Goal: Task Accomplishment & Management: Complete application form

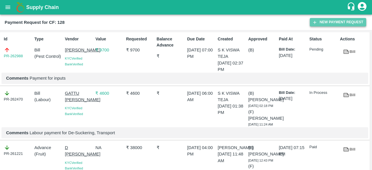
click at [319, 22] on button "New Payment Request" at bounding box center [338, 22] width 56 height 8
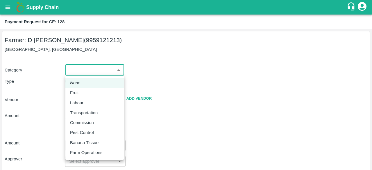
click at [87, 70] on body "Supply Chain Payment Request for CF: 128 Farmer: D Ramakrishna Reddy (995912121…" at bounding box center [186, 85] width 372 height 170
click at [89, 131] on p "Pest Control" at bounding box center [82, 132] width 24 height 6
type input "21"
radio input "false"
radio input "true"
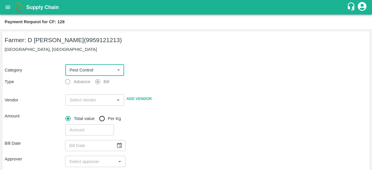
click at [97, 101] on input "input" at bounding box center [89, 100] width 45 height 8
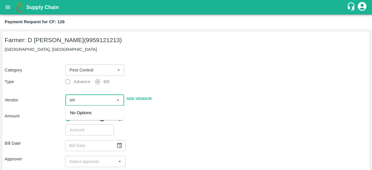
type input "siri"
click at [94, 119] on div "[PERSON_NAME] - 9849289412(Supplier, Service Provider)" at bounding box center [94, 119] width 49 height 19
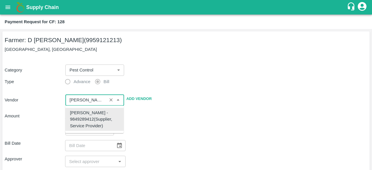
click at [94, 119] on div "[PERSON_NAME] - 9849289412(Supplier, Service Provider)" at bounding box center [94, 119] width 49 height 19
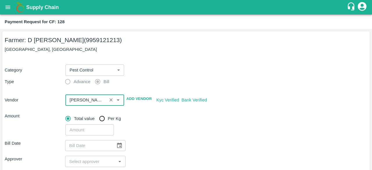
type input "[PERSON_NAME] - 9849289412(Supplier, Service Provider)"
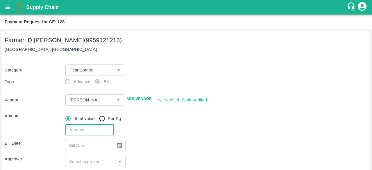
click at [90, 132] on input "number" at bounding box center [89, 129] width 48 height 11
type input "3000"
click at [121, 146] on icon "Choose date" at bounding box center [119, 146] width 5 height 6
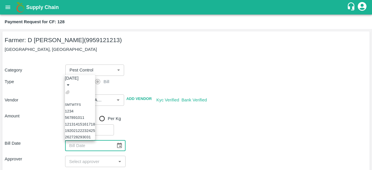
click at [67, 92] on icon "Previous month" at bounding box center [67, 92] width 0 height 0
click at [87, 128] on button "28" at bounding box center [84, 130] width 4 height 4
type input "28/08/2025"
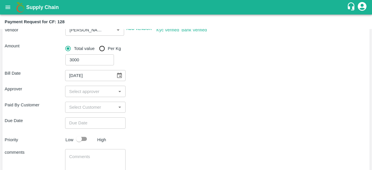
scroll to position [70, 0]
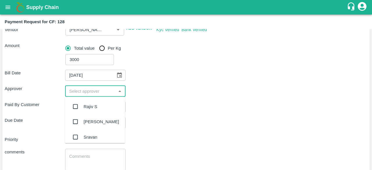
click at [106, 93] on input "input" at bounding box center [90, 91] width 47 height 8
type input "kiran"
click at [76, 109] on input "checkbox" at bounding box center [75, 107] width 12 height 12
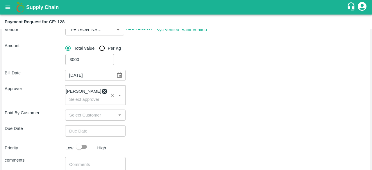
type input "DD/MM/YYYY hh:mm aa"
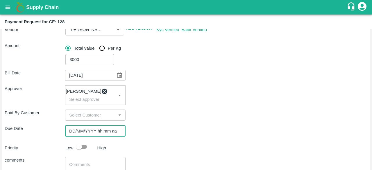
click at [93, 133] on input "DD/MM/YYYY hh:mm aa" at bounding box center [93, 130] width 56 height 11
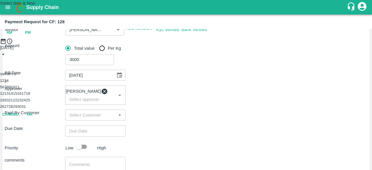
click at [6, 83] on button "3" at bounding box center [5, 80] width 2 height 4
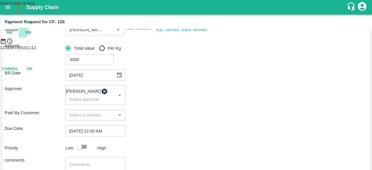
click at [31, 36] on span "PM" at bounding box center [28, 32] width 6 height 7
click at [162, 44] on div at bounding box center [186, 44] width 372 height 0
type input "[DATE] 10:00 PM"
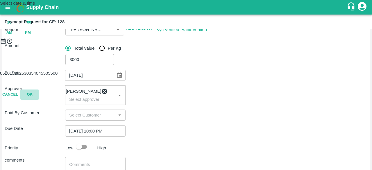
click at [39, 100] on button "OK" at bounding box center [29, 95] width 19 height 10
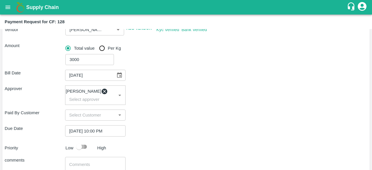
click at [83, 151] on input "checkbox" at bounding box center [78, 146] width 33 height 11
checkbox input "true"
click at [89, 163] on div "x ​" at bounding box center [95, 168] width 60 height 22
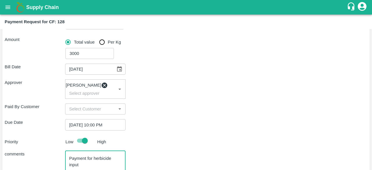
scroll to position [118, 0]
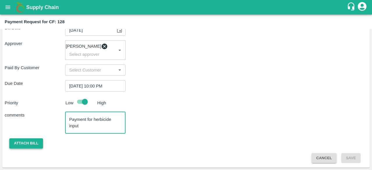
type textarea "Payment for herbicide input"
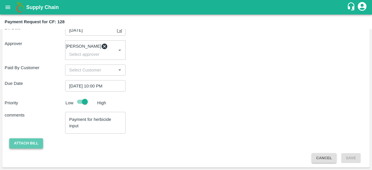
click at [33, 142] on button "Attach bill" at bounding box center [26, 143] width 34 height 10
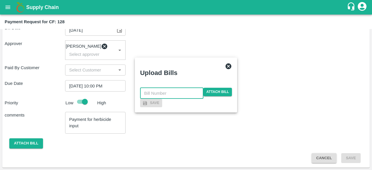
click at [173, 88] on input "text" at bounding box center [171, 93] width 63 height 11
type input "42"
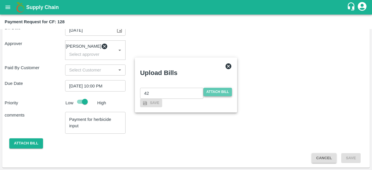
click at [214, 88] on span "Attach bill" at bounding box center [217, 92] width 28 height 8
click at [0, 0] on input "Attach bill" at bounding box center [0, 0] width 0 height 0
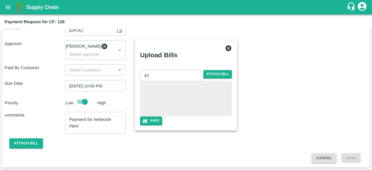
click at [193, 92] on div at bounding box center [185, 98] width 87 height 31
click at [162, 125] on button "Save" at bounding box center [151, 121] width 22 height 8
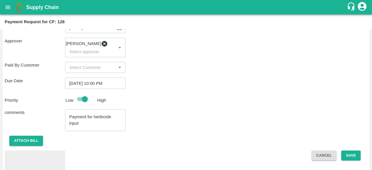
scroll to position [149, 0]
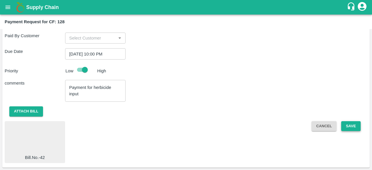
click at [348, 126] on button "Save" at bounding box center [350, 126] width 19 height 10
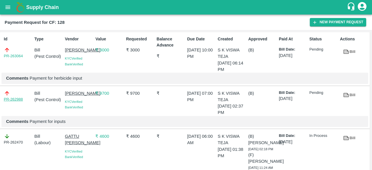
click at [22, 102] on link "PR-262988" at bounding box center [13, 99] width 19 height 6
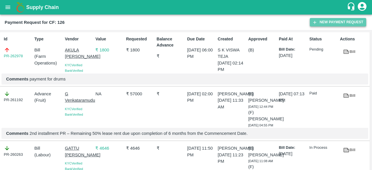
click at [342, 22] on button "New Payment Request" at bounding box center [338, 22] width 56 height 8
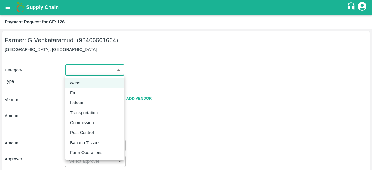
click at [89, 68] on body "Supply Chain Payment Request for CF: 126 Farmer: G Venkataramudu (93466661664) …" at bounding box center [186, 85] width 372 height 170
click at [82, 106] on p "Labour" at bounding box center [76, 103] width 13 height 6
type input "2"
radio input "false"
radio input "true"
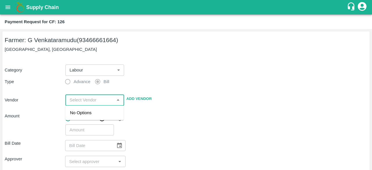
click at [96, 99] on input "input" at bounding box center [89, 100] width 45 height 8
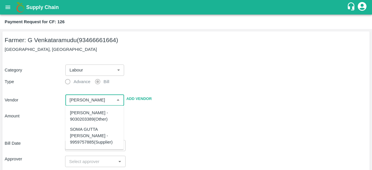
type input "bhaskar reddy"
type input "bha"
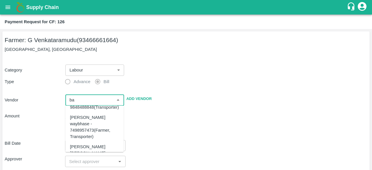
scroll to position [12, 0]
type input "ba"
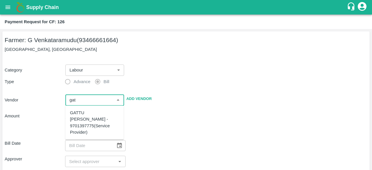
click at [106, 129] on div "GATTU BHASKARA REDDY - 9701397775(Service Provider)" at bounding box center [94, 123] width 49 height 26
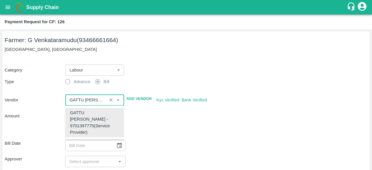
type input "GATTU BHASKARA REDDY - 9701397775(Service Provider)"
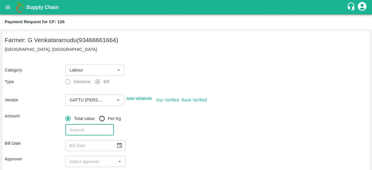
click at [87, 130] on input "number" at bounding box center [89, 129] width 48 height 11
type input "1313"
click at [119, 146] on icon "Choose date" at bounding box center [119, 145] width 6 height 6
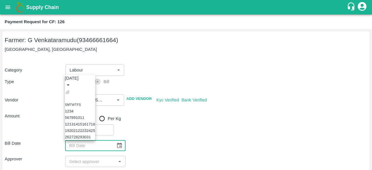
click at [67, 92] on icon "Previous month" at bounding box center [67, 92] width 0 height 0
click at [78, 135] on button "30" at bounding box center [76, 137] width 4 height 4
type input "30/09/2025"
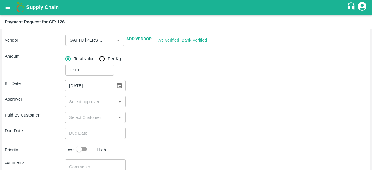
scroll to position [62, 0]
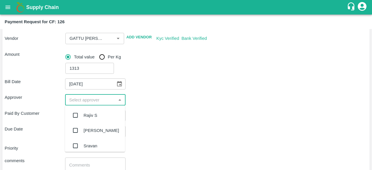
click at [102, 99] on input "input" at bounding box center [90, 100] width 47 height 8
type input "kiran"
click at [74, 115] on input "checkbox" at bounding box center [75, 116] width 12 height 12
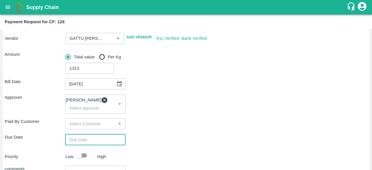
type input "DD/MM/YYYY hh:mm aa"
click at [87, 144] on input "DD/MM/YYYY hh:mm aa" at bounding box center [93, 139] width 56 height 11
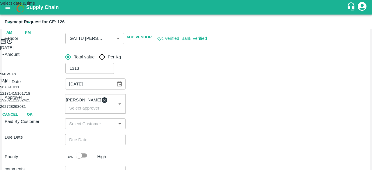
click at [6, 83] on button "3" at bounding box center [5, 80] width 2 height 4
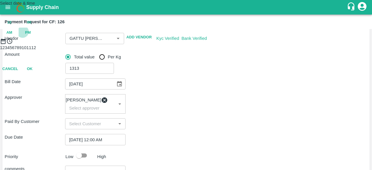
click at [31, 36] on span "PM" at bounding box center [28, 32] width 6 height 7
click at [165, 44] on div at bounding box center [186, 44] width 372 height 0
type input "[DATE] 10:00 PM"
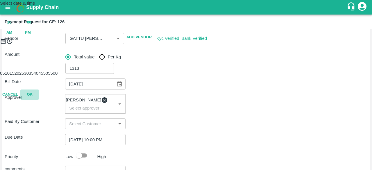
click at [39, 100] on button "OK" at bounding box center [29, 95] width 19 height 10
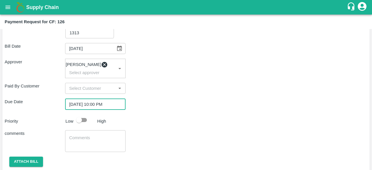
scroll to position [118, 0]
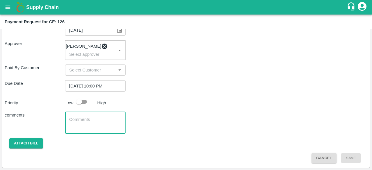
click at [89, 123] on textarea at bounding box center [95, 123] width 52 height 12
type textarea "Payment for labour - sprayer and weeding"
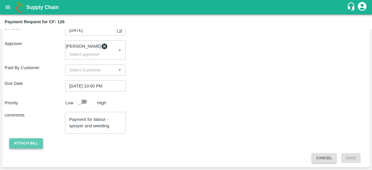
click at [26, 140] on button "Attach bill" at bounding box center [26, 143] width 34 height 10
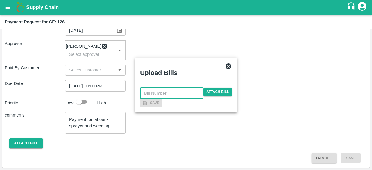
click at [160, 88] on input "text" at bounding box center [171, 93] width 63 height 11
type input "31"
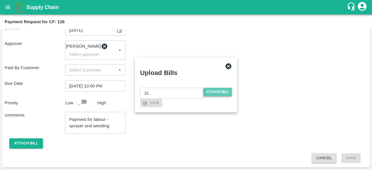
click at [228, 88] on span "Attach bill" at bounding box center [217, 92] width 28 height 8
click at [0, 0] on input "Attach bill" at bounding box center [0, 0] width 0 height 0
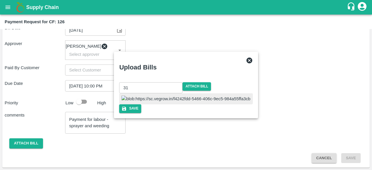
click at [170, 96] on img at bounding box center [185, 99] width 129 height 6
click at [141, 113] on button "Save" at bounding box center [130, 108] width 22 height 8
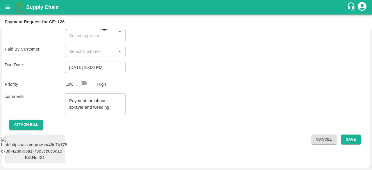
scroll to position [157, 0]
click at [349, 135] on button "Save" at bounding box center [350, 140] width 19 height 10
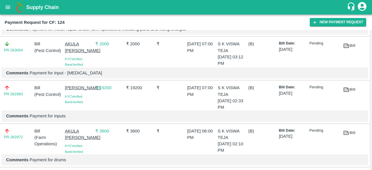
scroll to position [94, 0]
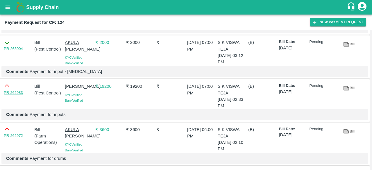
click at [16, 96] on link "PR-262983" at bounding box center [13, 93] width 19 height 6
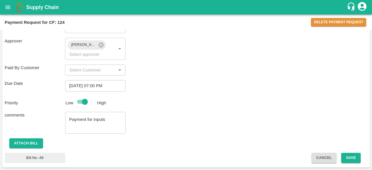
scroll to position [158, 0]
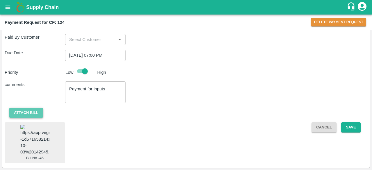
click at [23, 108] on button "Attach bill" at bounding box center [26, 113] width 34 height 10
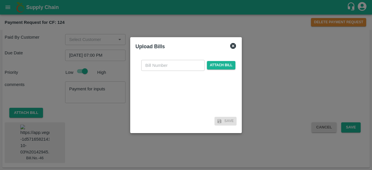
click at [37, 137] on div at bounding box center [186, 85] width 372 height 170
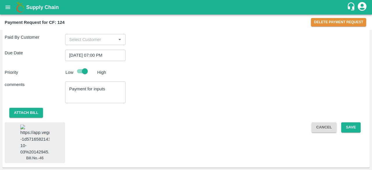
click at [31, 143] on img at bounding box center [34, 140] width 29 height 31
click at [29, 108] on button "Attach bill" at bounding box center [26, 113] width 34 height 10
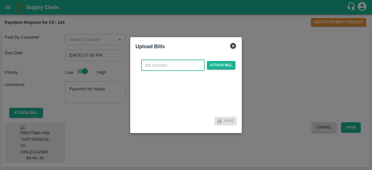
click at [158, 64] on input "text" at bounding box center [172, 65] width 63 height 11
type input "46"
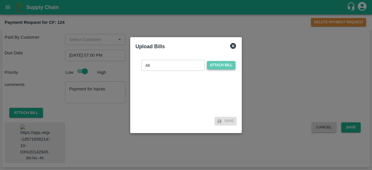
click at [216, 64] on span "Attach bill" at bounding box center [221, 65] width 28 height 8
click at [0, 0] on input "Attach bill" at bounding box center [0, 0] width 0 height 0
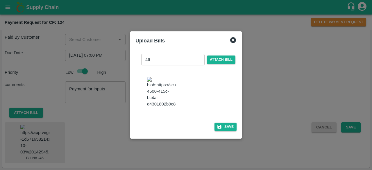
click at [165, 98] on img at bounding box center [161, 92] width 29 height 31
click at [164, 93] on img at bounding box center [161, 92] width 29 height 31
click at [221, 56] on span "Attach bill" at bounding box center [221, 60] width 28 height 8
click at [0, 0] on input "Attach bill" at bounding box center [0, 0] width 0 height 0
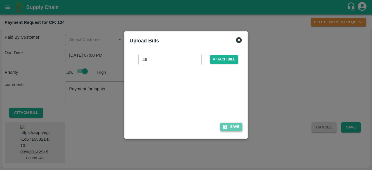
click at [230, 127] on button "Save" at bounding box center [231, 127] width 22 height 8
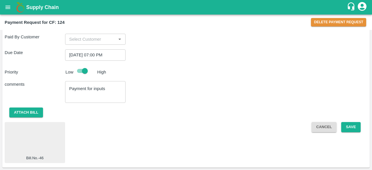
scroll to position [150, 0]
click at [347, 126] on button "Save" at bounding box center [350, 127] width 19 height 10
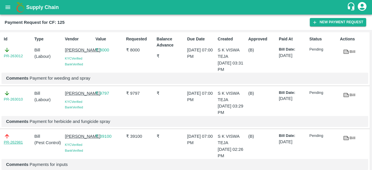
click at [18, 144] on link "PR-262981" at bounding box center [13, 143] width 19 height 6
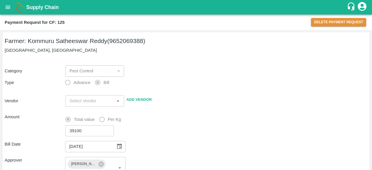
type input "[PERSON_NAME] - 9849289412(Supplier, Service Provider)"
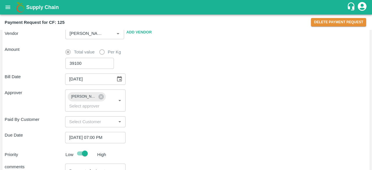
scroll to position [119, 0]
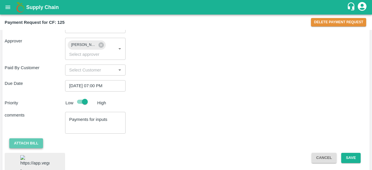
click at [28, 142] on button "Attach bill" at bounding box center [26, 143] width 34 height 10
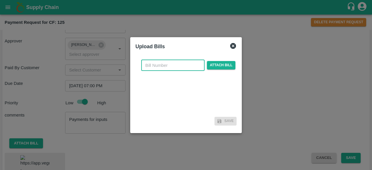
click at [164, 71] on input "text" at bounding box center [172, 65] width 63 height 11
type input "45"
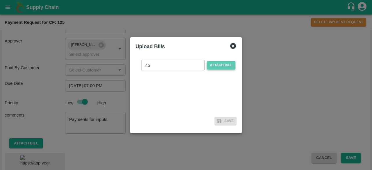
click at [219, 65] on span "Attach bill" at bounding box center [221, 65] width 28 height 8
click at [0, 0] on input "Attach bill" at bounding box center [0, 0] width 0 height 0
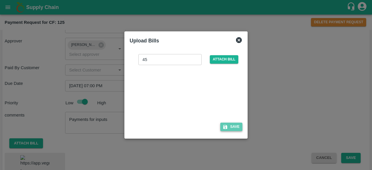
click at [235, 126] on button "Save" at bounding box center [231, 127] width 22 height 8
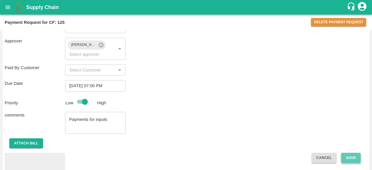
click at [348, 157] on button "Save" at bounding box center [350, 158] width 19 height 10
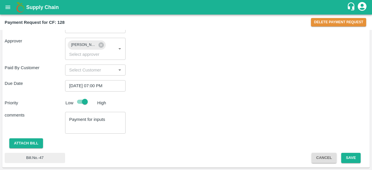
scroll to position [149, 0]
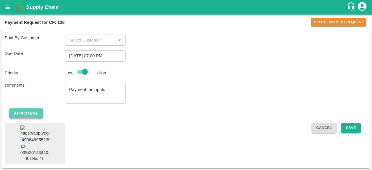
click at [35, 111] on button "Attach bill" at bounding box center [26, 113] width 34 height 10
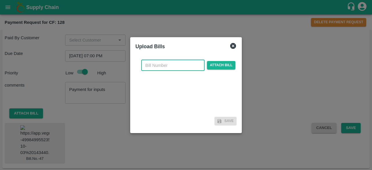
click at [176, 66] on input "text" at bounding box center [172, 65] width 63 height 11
type input "47"
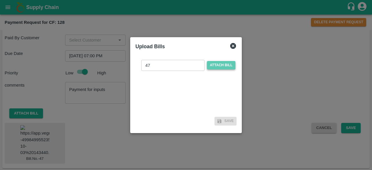
click at [227, 68] on span "Attach bill" at bounding box center [221, 65] width 28 height 8
click at [0, 0] on input "Attach bill" at bounding box center [0, 0] width 0 height 0
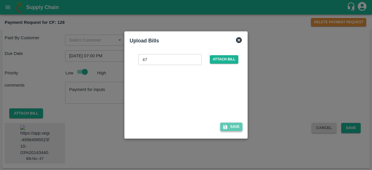
click at [234, 127] on button "Save" at bounding box center [231, 127] width 22 height 8
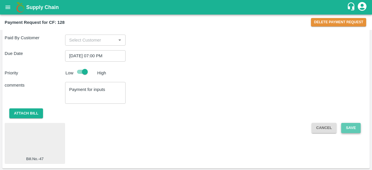
click at [350, 126] on button "Save" at bounding box center [350, 128] width 19 height 10
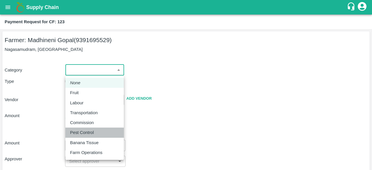
click at [81, 131] on p "Pest Control" at bounding box center [82, 132] width 24 height 6
type input "21"
radio input "false"
radio input "true"
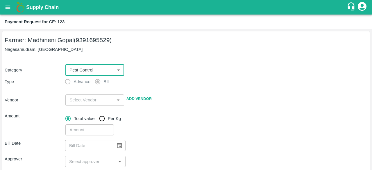
click at [83, 101] on input "input" at bounding box center [89, 100] width 45 height 8
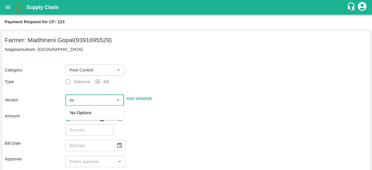
type input "s"
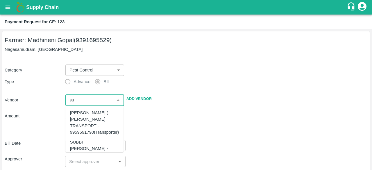
click at [85, 148] on div "SUBBI REDDY CHAGAM - 9490181378(Supplier, Service Provider)" at bounding box center [94, 152] width 49 height 26
type input "SUBBI REDDY CHAGAM - 9490181378(Supplier, Service Provider)"
type input "DD/MM/YYYY"
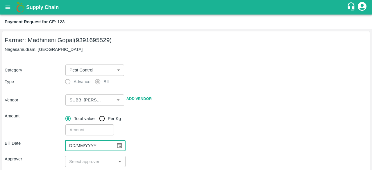
click at [85, 148] on input "DD/MM/YYYY" at bounding box center [88, 145] width 47 height 11
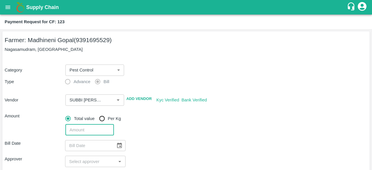
click at [86, 131] on input "number" at bounding box center [89, 129] width 48 height 11
type input "595"
click at [119, 146] on icon "Choose date" at bounding box center [119, 145] width 6 height 6
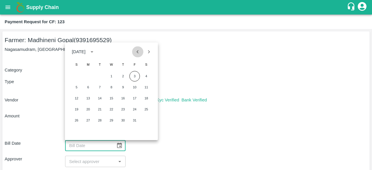
click at [138, 51] on icon "Previous month" at bounding box center [138, 52] width 6 height 6
click at [110, 87] on button "6" at bounding box center [111, 87] width 10 height 10
type input "06/08/2025"
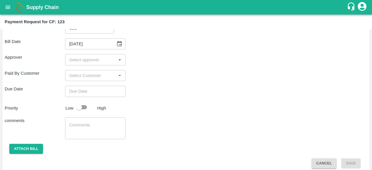
scroll to position [102, 0]
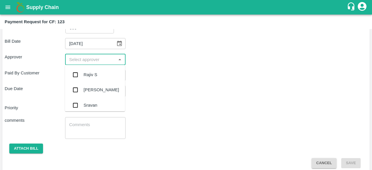
click at [111, 60] on input "input" at bounding box center [90, 60] width 47 height 8
type input "kiran"
click at [77, 74] on input "checkbox" at bounding box center [75, 75] width 12 height 12
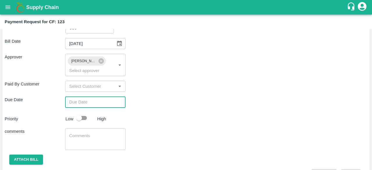
type input "DD/MM/YYYY hh:mm aa"
click at [84, 104] on input "DD/MM/YYYY hh:mm aa" at bounding box center [93, 101] width 56 height 11
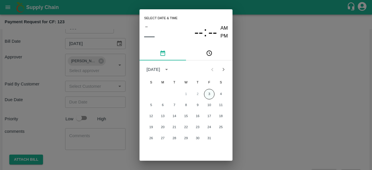
click at [205, 94] on button "3" at bounding box center [209, 94] width 10 height 10
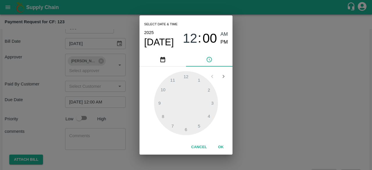
click at [225, 41] on span "PM" at bounding box center [225, 42] width 8 height 8
click at [161, 88] on div at bounding box center [186, 103] width 64 height 64
type input "[DATE] 10:00 PM"
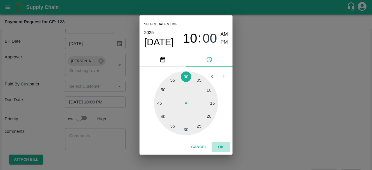
click at [221, 146] on button "OK" at bounding box center [221, 147] width 19 height 10
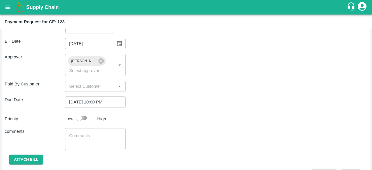
click at [85, 119] on input "checkbox" at bounding box center [78, 117] width 33 height 11
checkbox input "true"
click at [95, 138] on textarea at bounding box center [95, 139] width 52 height 12
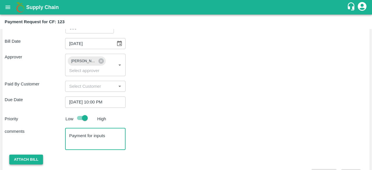
type textarea "Payment for inputs"
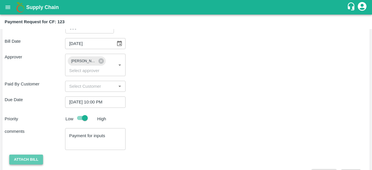
click at [30, 159] on button "Attach bill" at bounding box center [26, 160] width 34 height 10
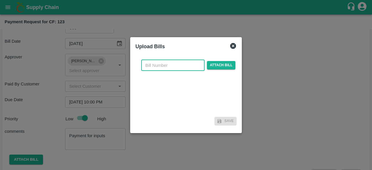
click at [187, 67] on input "text" at bounding box center [172, 65] width 63 height 11
type input "n"
type input "New - I00539/01"
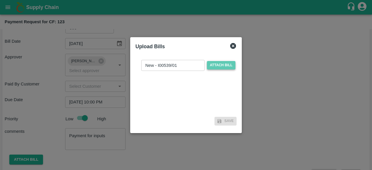
click at [216, 64] on span "Attach bill" at bounding box center [221, 65] width 28 height 8
click at [0, 0] on input "Attach bill" at bounding box center [0, 0] width 0 height 0
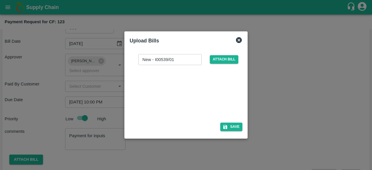
click at [227, 99] on div at bounding box center [184, 92] width 87 height 31
click at [229, 128] on button "Save" at bounding box center [231, 127] width 22 height 8
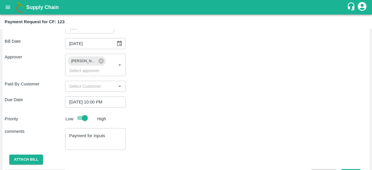
scroll to position [149, 0]
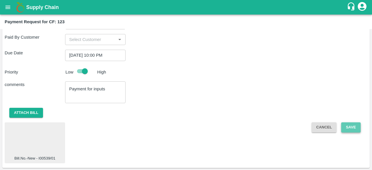
click at [347, 124] on button "Save" at bounding box center [350, 127] width 19 height 10
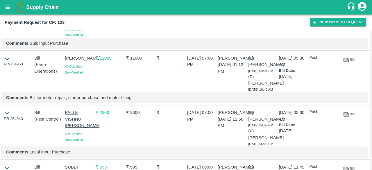
scroll to position [895, 0]
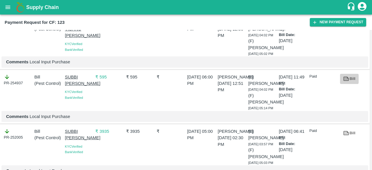
click at [350, 83] on link "Bill" at bounding box center [349, 79] width 19 height 10
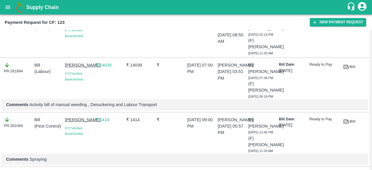
scroll to position [0, 0]
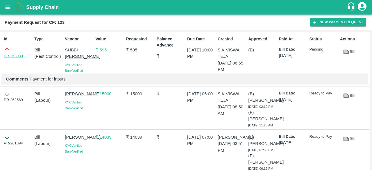
click at [15, 57] on link "PR-263080" at bounding box center [13, 56] width 19 height 6
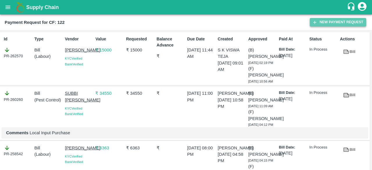
click at [321, 21] on button "New Payment Request" at bounding box center [338, 22] width 56 height 8
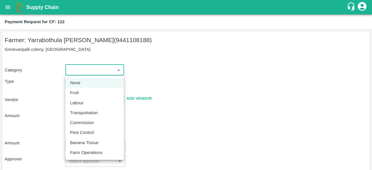
click at [117, 69] on body "Supply Chain Payment Request for CF: 122 Farmer: Yarrabothula Sai Teja Reddy (9…" at bounding box center [186, 85] width 372 height 170
click at [88, 133] on p "Pest Control" at bounding box center [82, 132] width 24 height 6
type input "21"
radio input "false"
radio input "true"
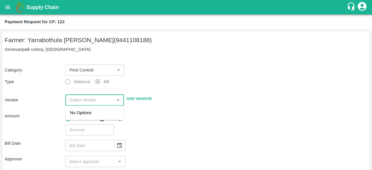
click at [107, 99] on input "input" at bounding box center [89, 100] width 45 height 8
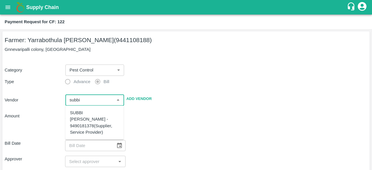
click at [96, 115] on div "SUBBI [PERSON_NAME] - 9490181378(Supplier, Service Provider)" at bounding box center [94, 123] width 49 height 26
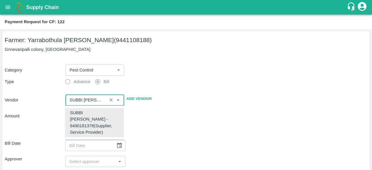
click at [96, 115] on div "SUBBI [PERSON_NAME] - 9490181378(Supplier, Service Provider)" at bounding box center [94, 123] width 49 height 26
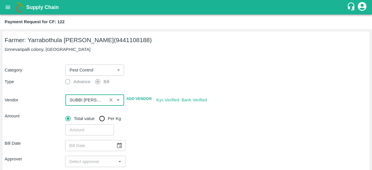
type input "SUBBI [PERSON_NAME] - 9490181378(Supplier, Service Provider)"
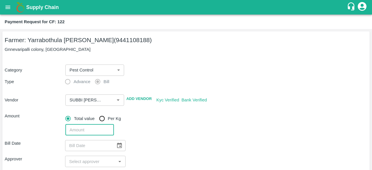
click at [80, 135] on input "number" at bounding box center [89, 129] width 48 height 11
type input "7900"
click at [119, 146] on icon "Choose date" at bounding box center [119, 145] width 6 height 6
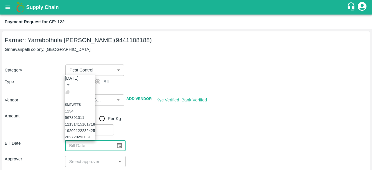
click at [71, 94] on icon "Previous month" at bounding box center [70, 95] width 2 height 3
click at [74, 109] on button "6" at bounding box center [72, 111] width 2 height 4
type input "[DATE]"
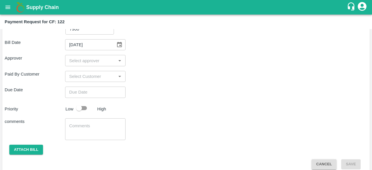
scroll to position [101, 0]
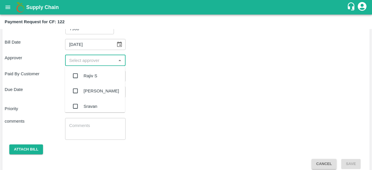
click at [96, 62] on input "input" at bounding box center [90, 60] width 47 height 8
type input "kiran"
click at [76, 76] on input "checkbox" at bounding box center [75, 76] width 12 height 12
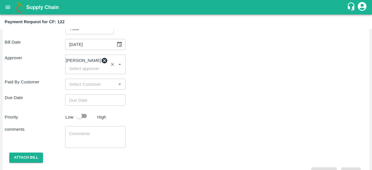
type input "DD/MM/YYYY hh:mm aa"
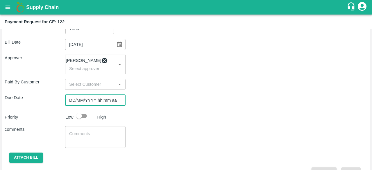
click at [98, 106] on input "DD/MM/YYYY hh:mm aa" at bounding box center [93, 99] width 56 height 11
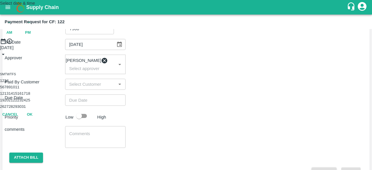
click at [6, 83] on button "3" at bounding box center [5, 80] width 2 height 4
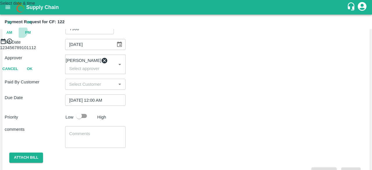
click at [31, 36] on span "PM" at bounding box center [28, 32] width 6 height 7
click at [164, 44] on div at bounding box center [186, 44] width 372 height 0
type input "[DATE] 10:00 PM"
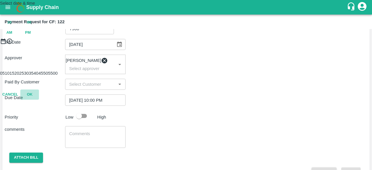
click at [39, 100] on button "OK" at bounding box center [29, 95] width 19 height 10
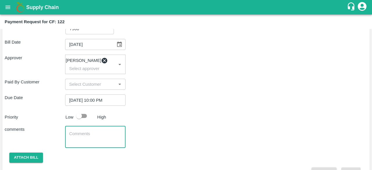
click at [96, 135] on textarea at bounding box center [95, 137] width 52 height 12
type textarea "Payment for inputs"
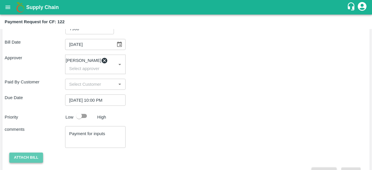
click at [22, 160] on button "Attach bill" at bounding box center [26, 158] width 34 height 10
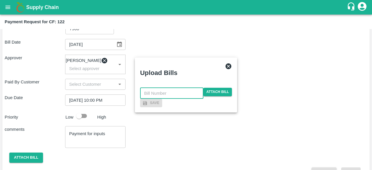
click at [173, 88] on input "text" at bounding box center [171, 93] width 63 height 11
click at [187, 88] on input "New" at bounding box center [171, 93] width 63 height 11
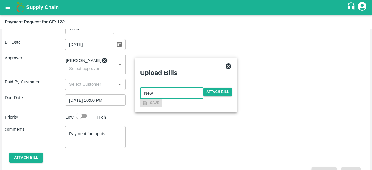
click at [187, 88] on input "New" at bounding box center [171, 93] width 63 height 11
click at [183, 88] on input "New - I00539/01" at bounding box center [171, 93] width 63 height 11
type input "New - I00539/02"
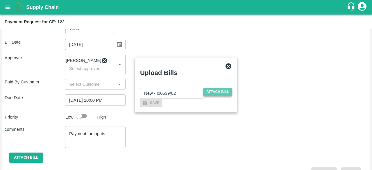
click at [213, 88] on span "Attach bill" at bounding box center [217, 92] width 28 height 8
click at [0, 0] on input "Attach bill" at bounding box center [0, 0] width 0 height 0
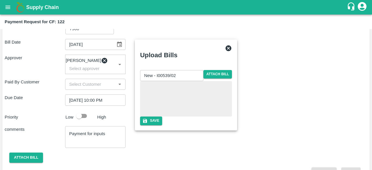
click at [191, 91] on div at bounding box center [185, 98] width 87 height 31
click at [162, 125] on button "Save" at bounding box center [151, 121] width 22 height 8
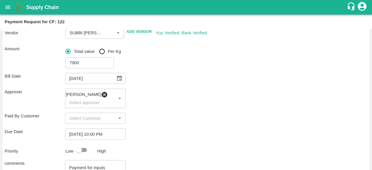
scroll to position [149, 0]
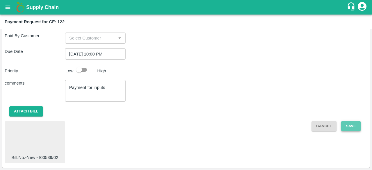
click at [348, 127] on button "Save" at bounding box center [350, 126] width 19 height 10
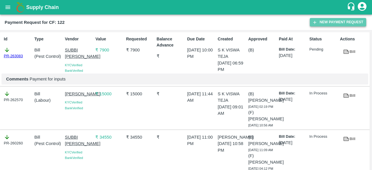
click at [339, 22] on button "New Payment Request" at bounding box center [338, 22] width 56 height 8
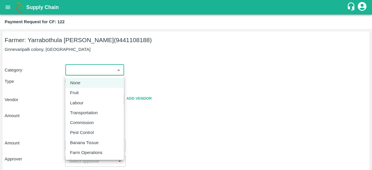
click at [100, 70] on body "Supply Chain Payment Request for CF: 122 Farmer: Yarrabothula Sai Teja Reddy (9…" at bounding box center [186, 85] width 372 height 170
click at [85, 133] on p "Pest Control" at bounding box center [82, 132] width 24 height 6
type input "21"
radio input "false"
radio input "true"
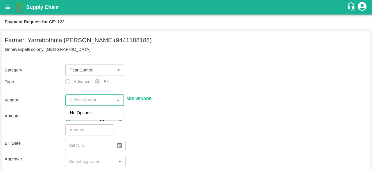
click at [95, 101] on input "input" at bounding box center [89, 100] width 45 height 8
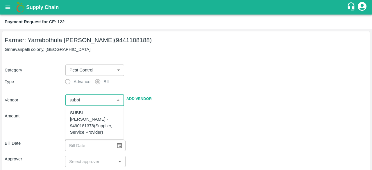
click at [88, 121] on div "SUBBI REDDY CHAGAM - 9490181378(Supplier, Service Provider)" at bounding box center [94, 123] width 49 height 26
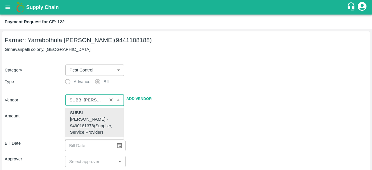
click at [88, 121] on div "SUBBI REDDY CHAGAM - 9490181378(Supplier, Service Provider)" at bounding box center [94, 123] width 49 height 26
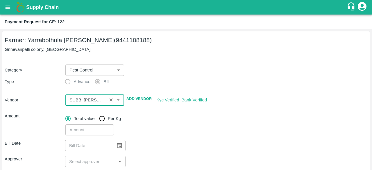
type input "SUBBI REDDY CHAGAM - 9490181378(Supplier, Service Provider)"
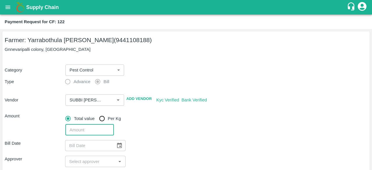
click at [88, 127] on input "number" at bounding box center [89, 129] width 48 height 11
type input "9580"
click at [120, 149] on button "Choose date" at bounding box center [119, 145] width 11 height 11
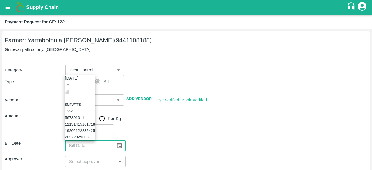
click at [67, 92] on icon "Previous month" at bounding box center [67, 92] width 0 height 0
click at [87, 116] on button "14" at bounding box center [84, 118] width 4 height 4
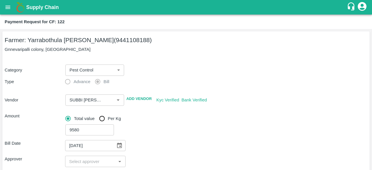
type input "14/08/2025"
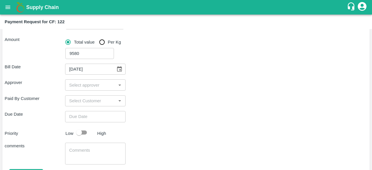
scroll to position [77, 0]
click at [96, 90] on div "​" at bounding box center [95, 84] width 60 height 11
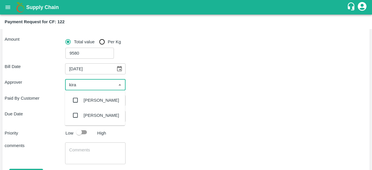
type input "kiran"
click at [74, 99] on input "checkbox" at bounding box center [75, 100] width 12 height 12
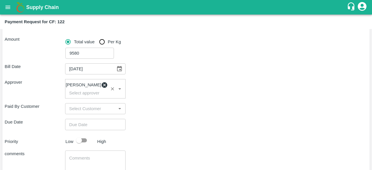
type input "DD/MM/YYYY hh:mm aa"
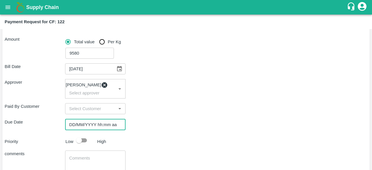
click at [88, 129] on input "DD/MM/YYYY hh:mm aa" at bounding box center [93, 124] width 56 height 11
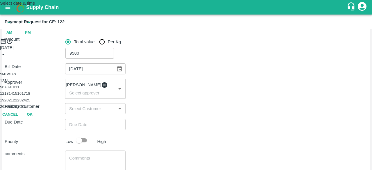
click at [6, 83] on button "3" at bounding box center [5, 80] width 2 height 4
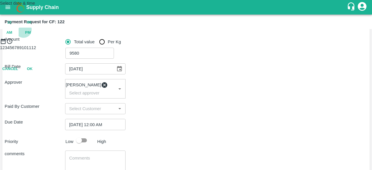
click at [31, 36] on span "PM" at bounding box center [28, 32] width 6 height 7
click at [162, 44] on div at bounding box center [186, 44] width 372 height 0
type input "[DATE] 10:00 PM"
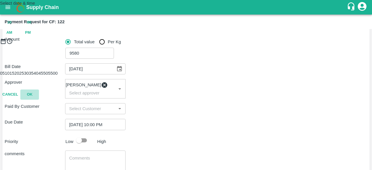
click at [39, 100] on button "OK" at bounding box center [29, 95] width 19 height 10
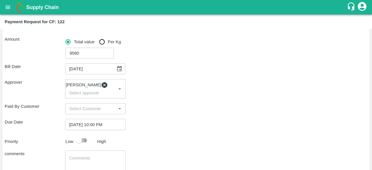
click at [85, 142] on input "checkbox" at bounding box center [78, 140] width 33 height 11
checkbox input "true"
click at [85, 161] on textarea at bounding box center [95, 161] width 52 height 12
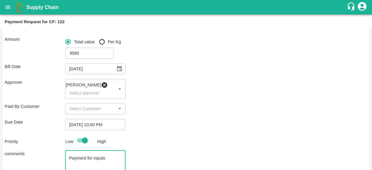
scroll to position [118, 0]
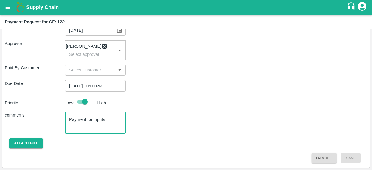
type textarea "Payment for inputs"
checkbox input "false"
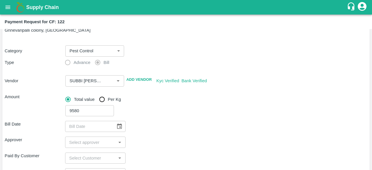
scroll to position [107, 0]
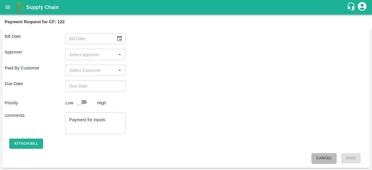
click at [326, 156] on button "Cancel" at bounding box center [324, 158] width 25 height 10
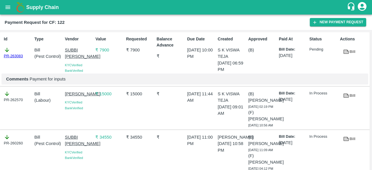
click at [12, 56] on link "PR-263083" at bounding box center [13, 56] width 19 height 6
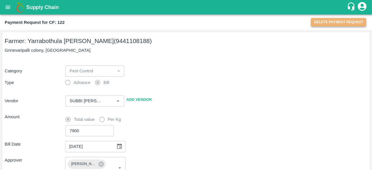
click at [338, 24] on button "Delete Payment Request" at bounding box center [338, 22] width 55 height 8
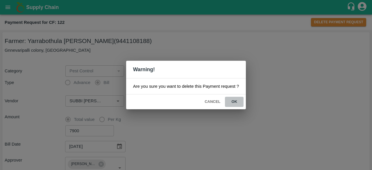
click at [234, 102] on button "ok" at bounding box center [234, 102] width 19 height 10
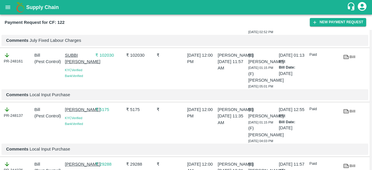
scroll to position [1166, 0]
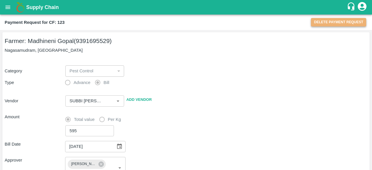
click at [341, 22] on button "Delete Payment Request" at bounding box center [338, 22] width 55 height 8
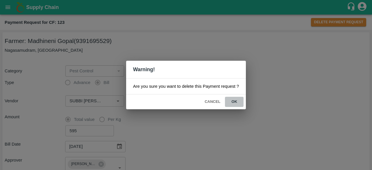
click at [236, 98] on button "ok" at bounding box center [234, 102] width 19 height 10
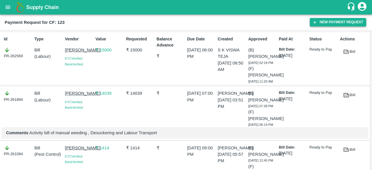
click at [334, 21] on button "New Payment Request" at bounding box center [338, 22] width 56 height 8
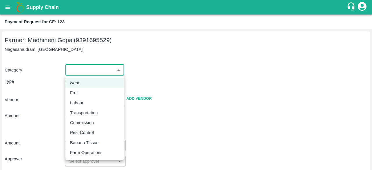
click at [113, 71] on body "Supply Chain Payment Request for CF: 123 Farmer: Madhineni Gopal (9391695529) N…" at bounding box center [186, 85] width 372 height 170
click at [88, 102] on div "Labour" at bounding box center [94, 103] width 49 height 6
type input "2"
radio input "false"
radio input "true"
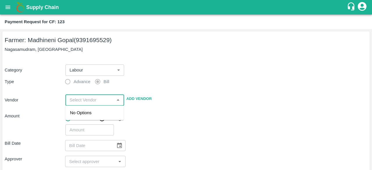
click at [88, 102] on input "input" at bounding box center [89, 100] width 45 height 8
click at [101, 119] on div "[PERSON_NAME] - 7893713437(Supplier)" at bounding box center [94, 116] width 49 height 13
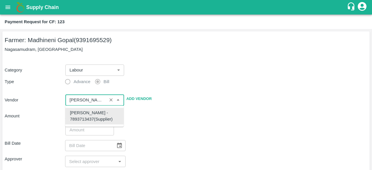
click at [101, 119] on div "[PERSON_NAME] - 7893713437(Supplier)" at bounding box center [94, 116] width 49 height 13
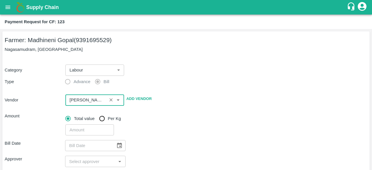
type input "[PERSON_NAME] - 7893713437(Supplier)"
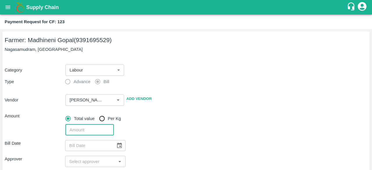
click at [93, 126] on input "number" at bounding box center [89, 129] width 48 height 11
type input "2828"
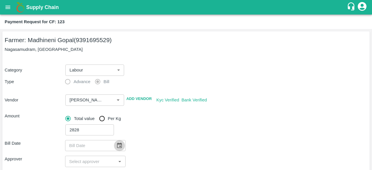
click at [116, 146] on icon "Choose date" at bounding box center [119, 145] width 6 height 6
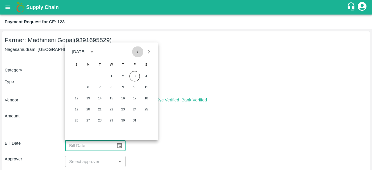
click at [135, 51] on icon "Previous month" at bounding box center [138, 52] width 6 height 6
click at [87, 122] on button "29" at bounding box center [88, 120] width 10 height 10
type input "[DATE]"
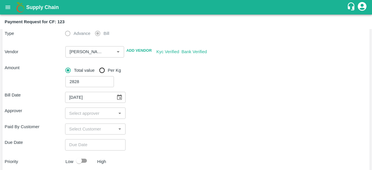
scroll to position [49, 0]
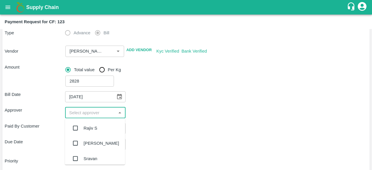
click at [106, 116] on input "input" at bounding box center [90, 113] width 47 height 8
type input "kiran"
click at [73, 129] on input "checkbox" at bounding box center [75, 128] width 12 height 12
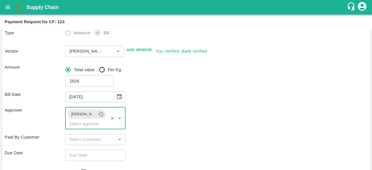
type input "DD/MM/YYYY hh:mm aa"
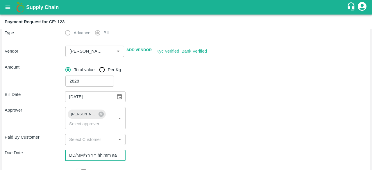
click at [92, 157] on input "DD/MM/YYYY hh:mm aa" at bounding box center [93, 155] width 56 height 11
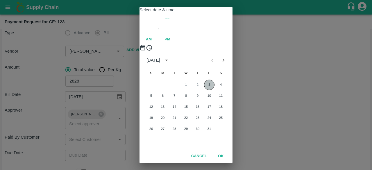
click at [212, 90] on button "3" at bounding box center [209, 85] width 10 height 10
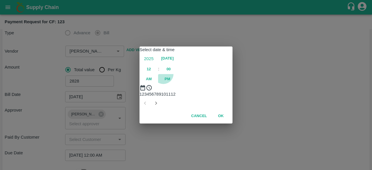
click at [170, 76] on span "PM" at bounding box center [168, 79] width 6 height 7
click at [163, 91] on div at bounding box center [186, 91] width 93 height 0
type input "[DATE] 10:00 PM"
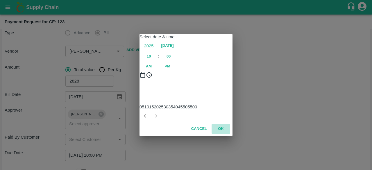
click at [219, 134] on button "OK" at bounding box center [221, 129] width 19 height 10
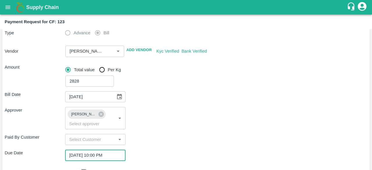
scroll to position [118, 0]
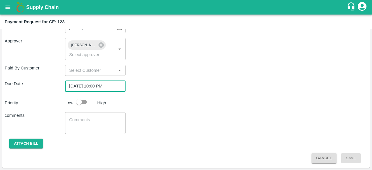
click at [110, 121] on textarea at bounding box center [95, 123] width 52 height 12
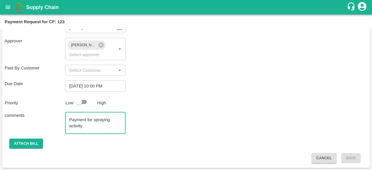
click at [94, 119] on textarea "Payment for spraying activity" at bounding box center [95, 123] width 52 height 12
type textarea "Payment for labour - spraying activity"
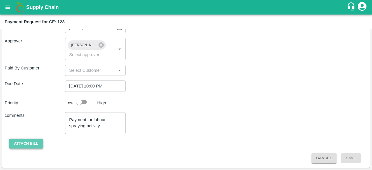
click at [33, 146] on button "Attach bill" at bounding box center [26, 144] width 34 height 10
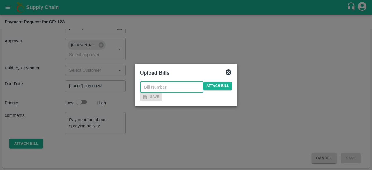
click at [173, 82] on input "text" at bounding box center [171, 87] width 63 height 11
type input "146"
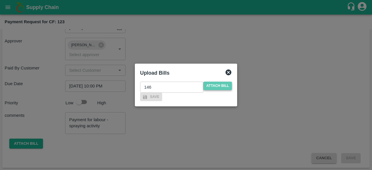
click at [228, 82] on span "Attach bill" at bounding box center [217, 86] width 28 height 8
click at [0, 0] on input "Attach bill" at bounding box center [0, 0] width 0 height 0
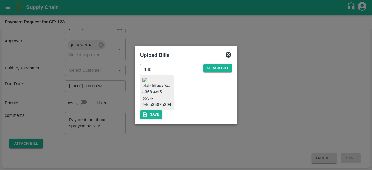
click at [166, 100] on img at bounding box center [156, 93] width 29 height 31
click at [162, 119] on button "Save" at bounding box center [151, 114] width 22 height 8
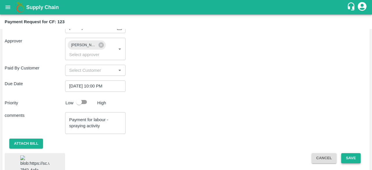
click at [349, 159] on button "Save" at bounding box center [350, 158] width 19 height 10
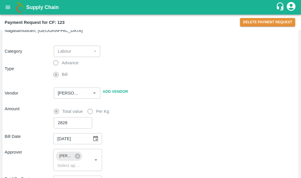
scroll to position [18, 0]
